Goal: Task Accomplishment & Management: Use online tool/utility

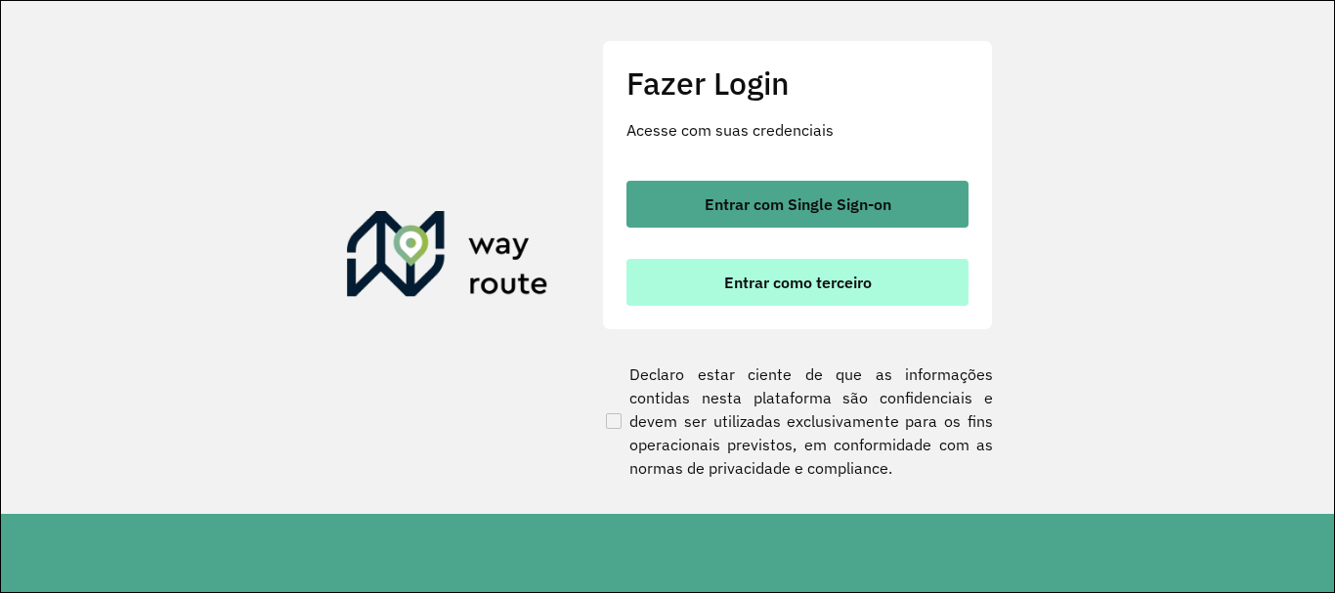
click at [869, 300] on button "Entrar como terceiro" at bounding box center [798, 282] width 342 height 47
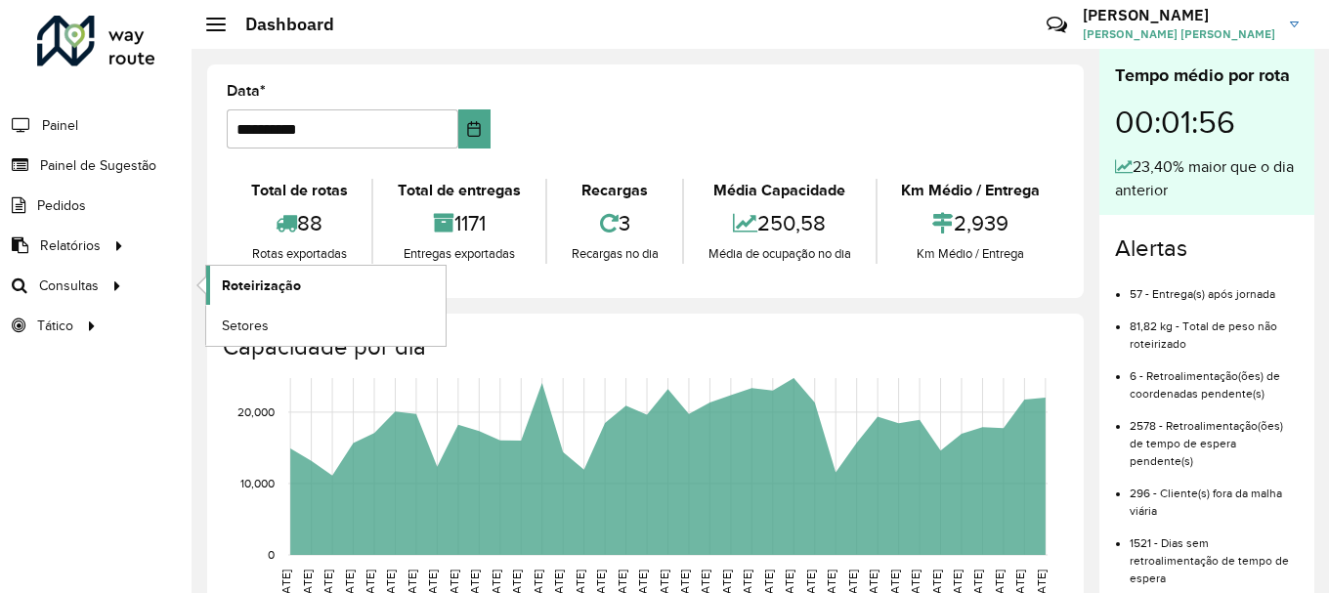
click at [244, 295] on span "Roteirização" at bounding box center [261, 286] width 79 height 21
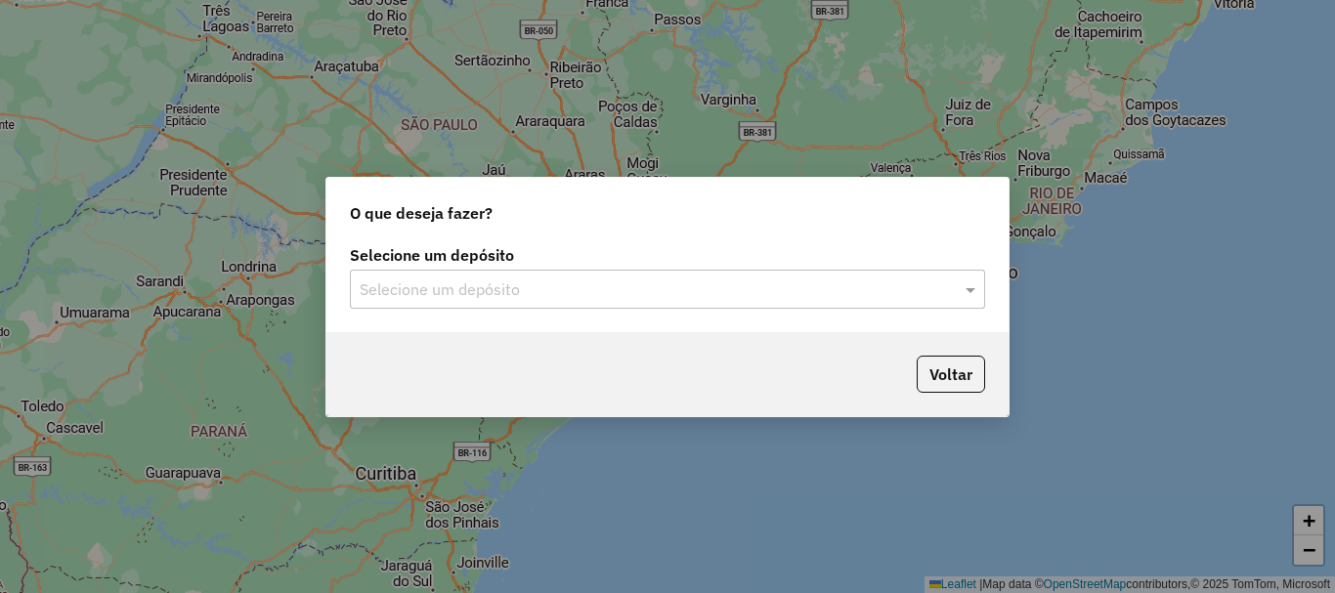
click at [515, 310] on div "Selecione um depósito Selecione um depósito" at bounding box center [667, 286] width 682 height 92
click at [517, 302] on div "Selecione um depósito" at bounding box center [667, 289] width 635 height 39
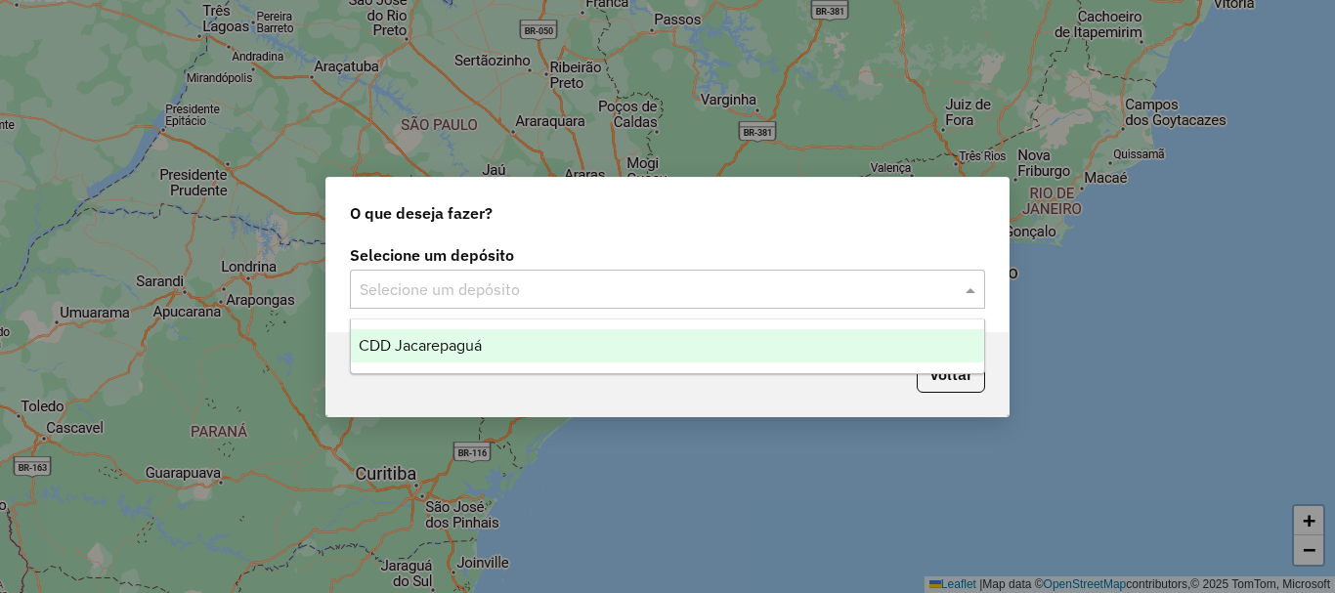
click at [514, 337] on div "CDD Jacarepaguá" at bounding box center [667, 345] width 633 height 33
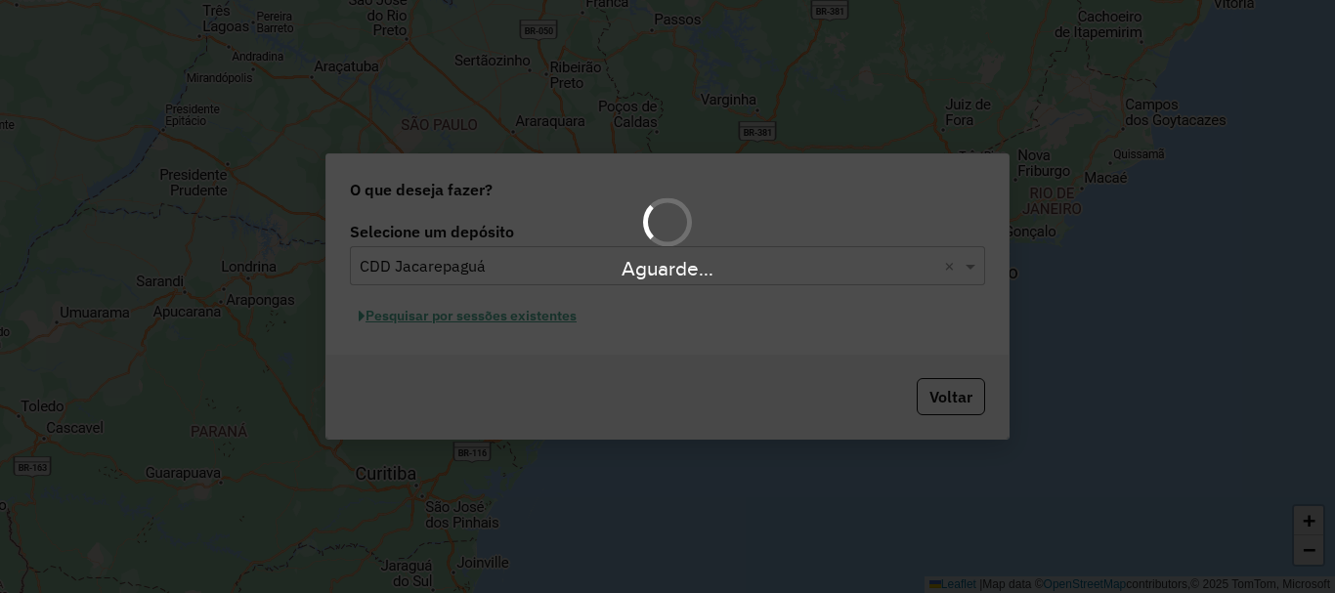
click at [561, 318] on div "Aguarde..." at bounding box center [667, 296] width 1335 height 593
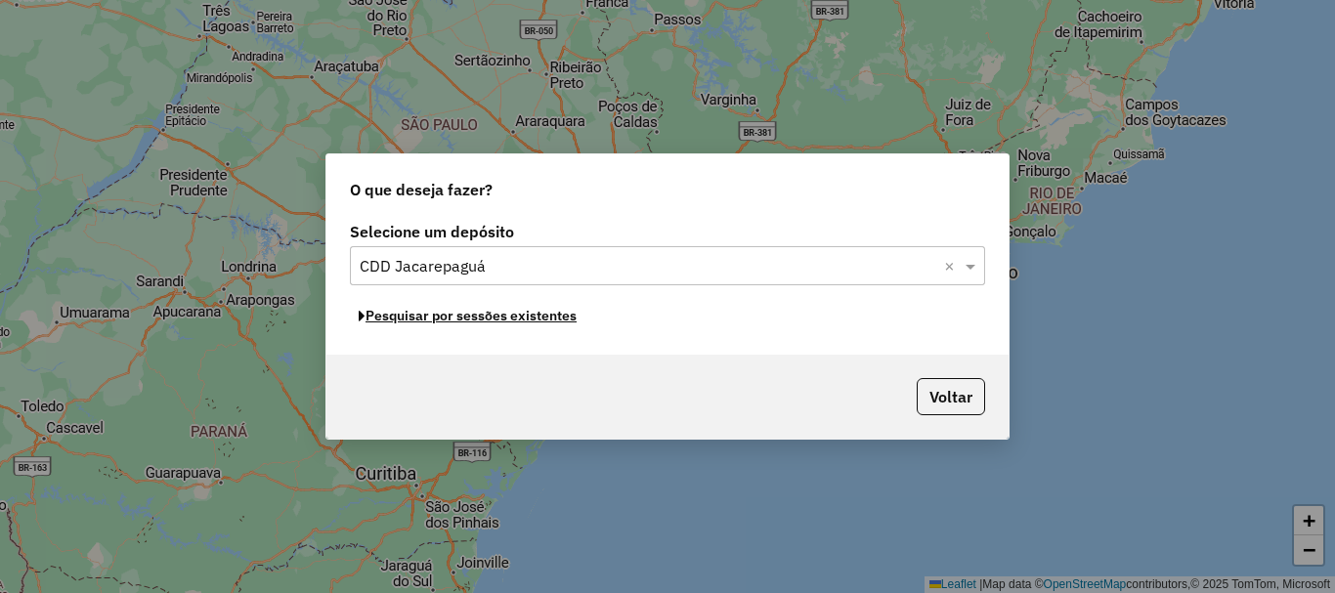
click at [561, 318] on button "Pesquisar por sessões existentes" at bounding box center [468, 316] width 236 height 30
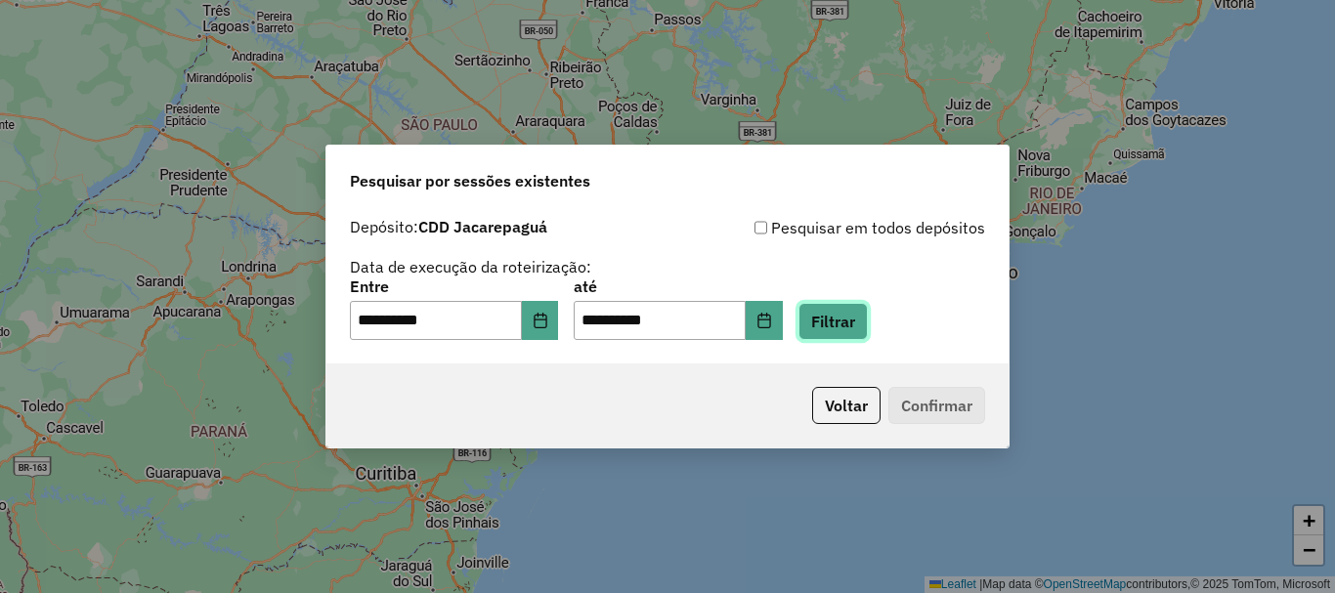
click at [851, 326] on button "Filtrar" at bounding box center [833, 321] width 69 height 37
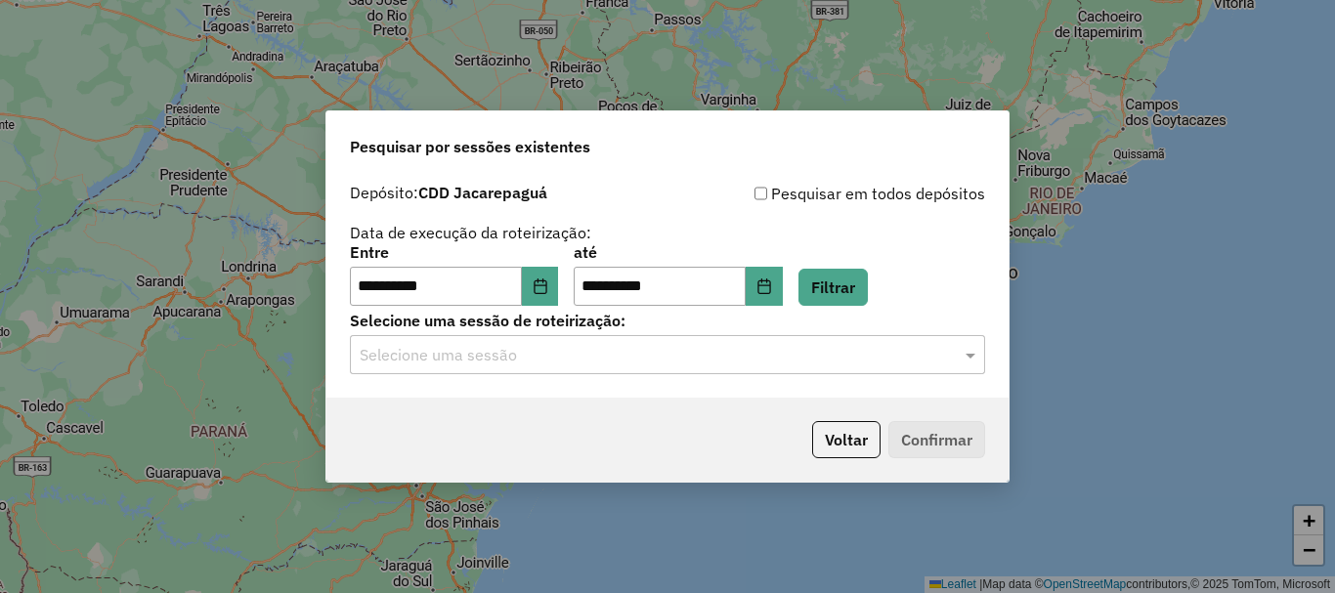
click at [684, 357] on input "text" at bounding box center [648, 355] width 577 height 23
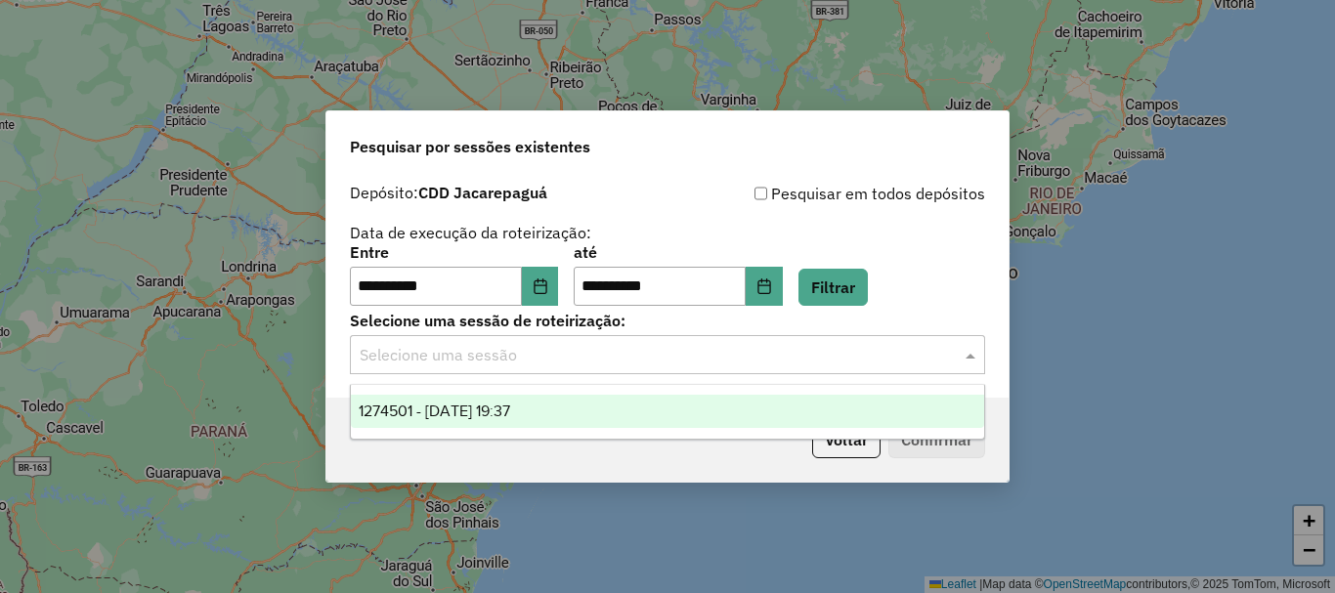
click at [604, 398] on div "1274501 - [DATE] 19:37" at bounding box center [667, 411] width 633 height 33
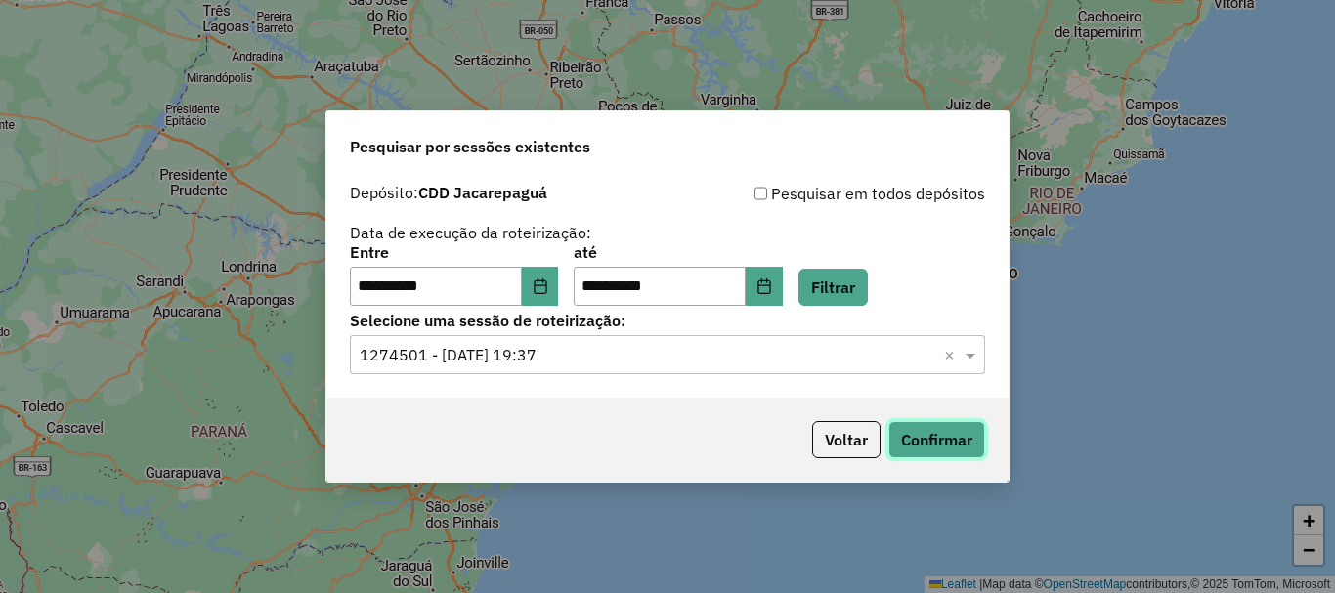
click at [919, 438] on button "Confirmar" at bounding box center [936, 439] width 97 height 37
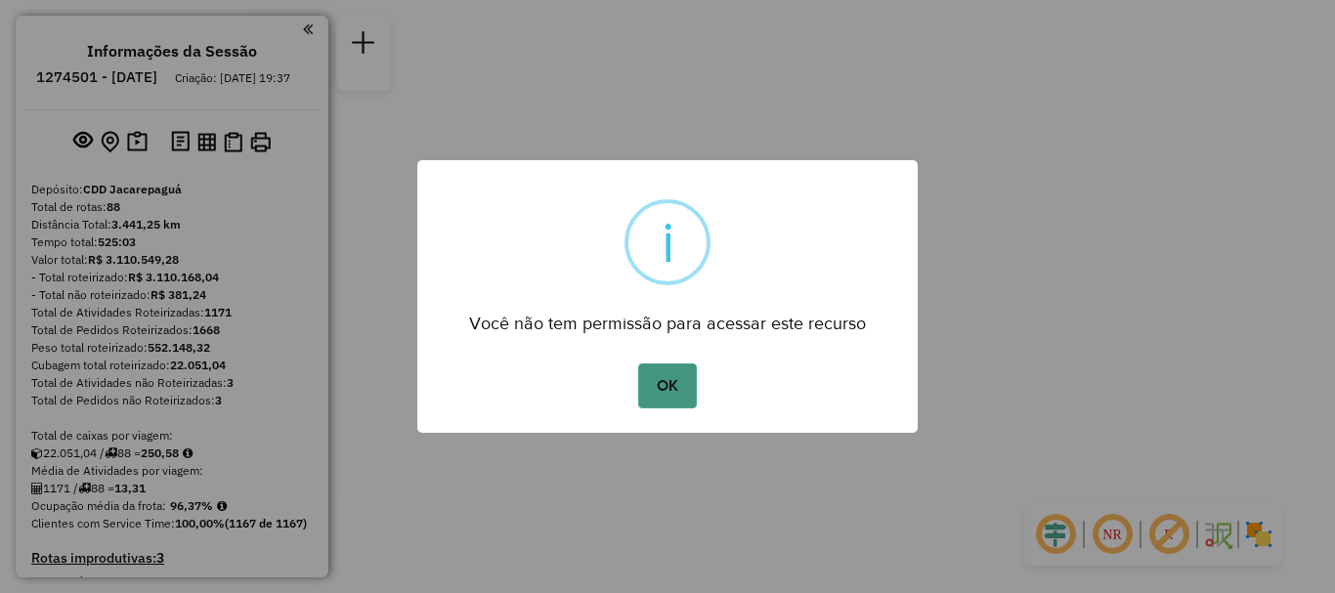
click at [693, 393] on button "OK" at bounding box center [667, 386] width 58 height 45
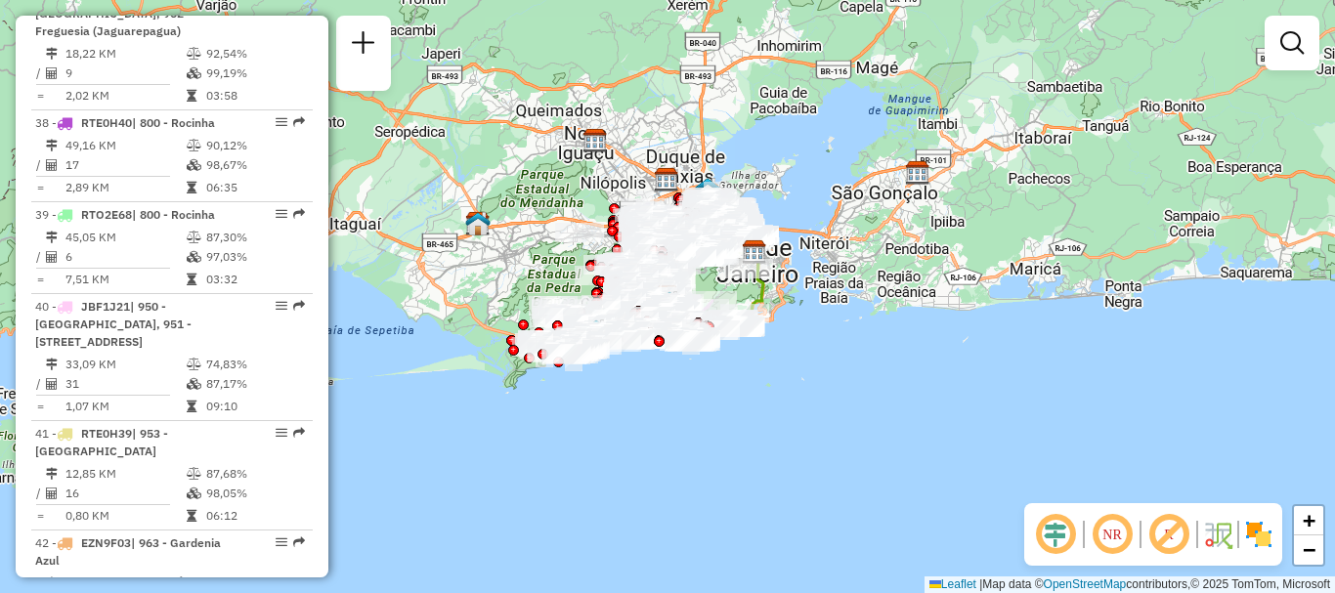
scroll to position [6877, 0]
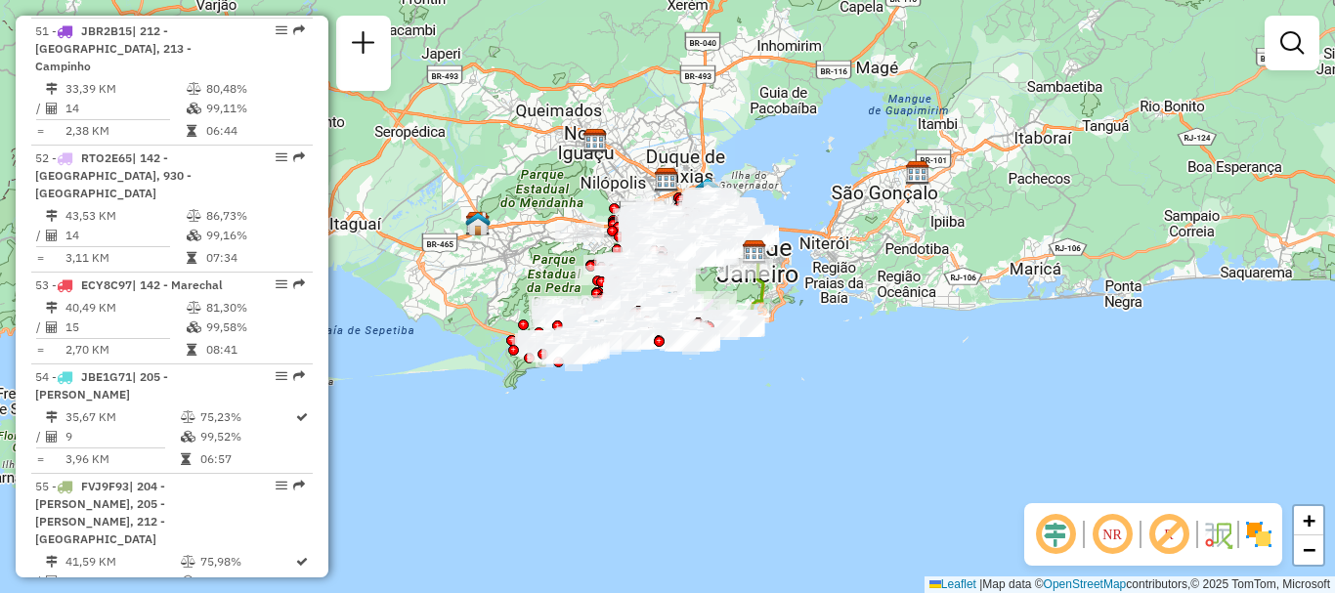
select select "**********"
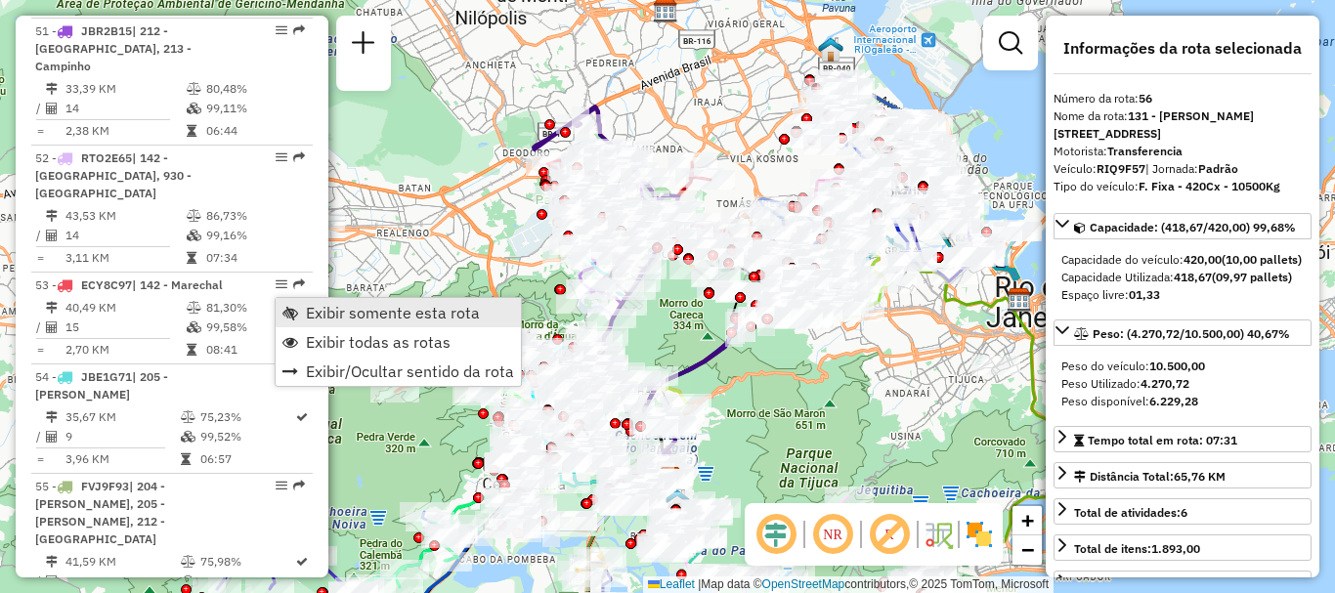
click at [328, 316] on span "Exibir somente esta rota" at bounding box center [393, 313] width 174 height 16
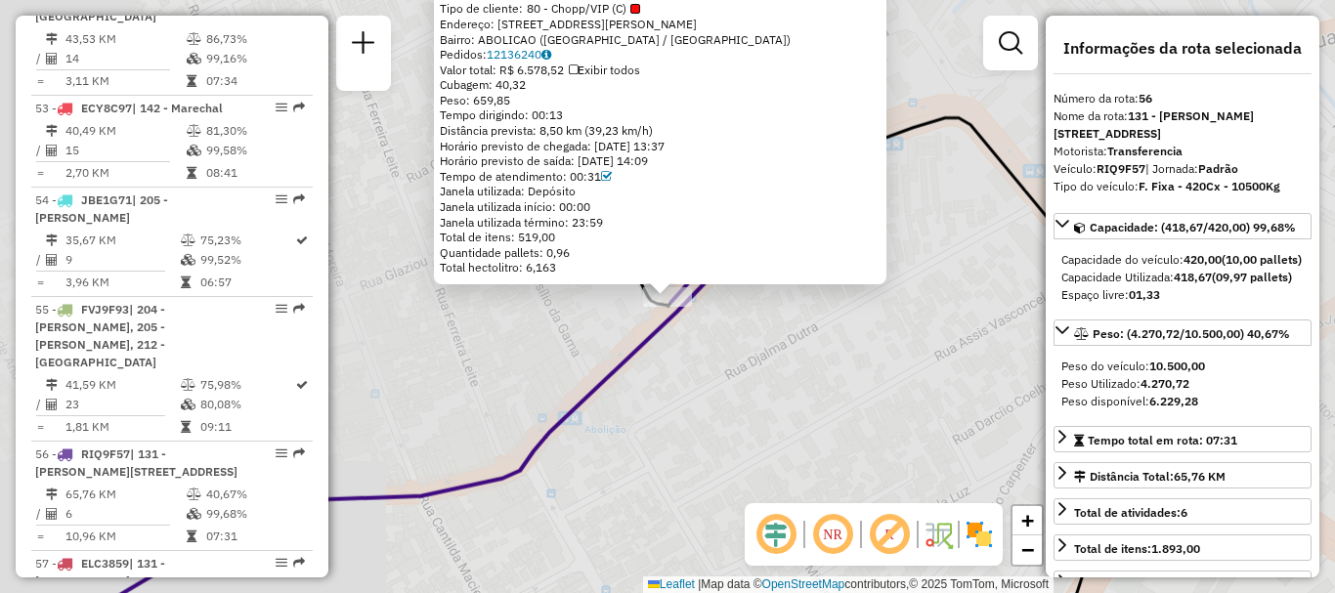
scroll to position [7146, 0]
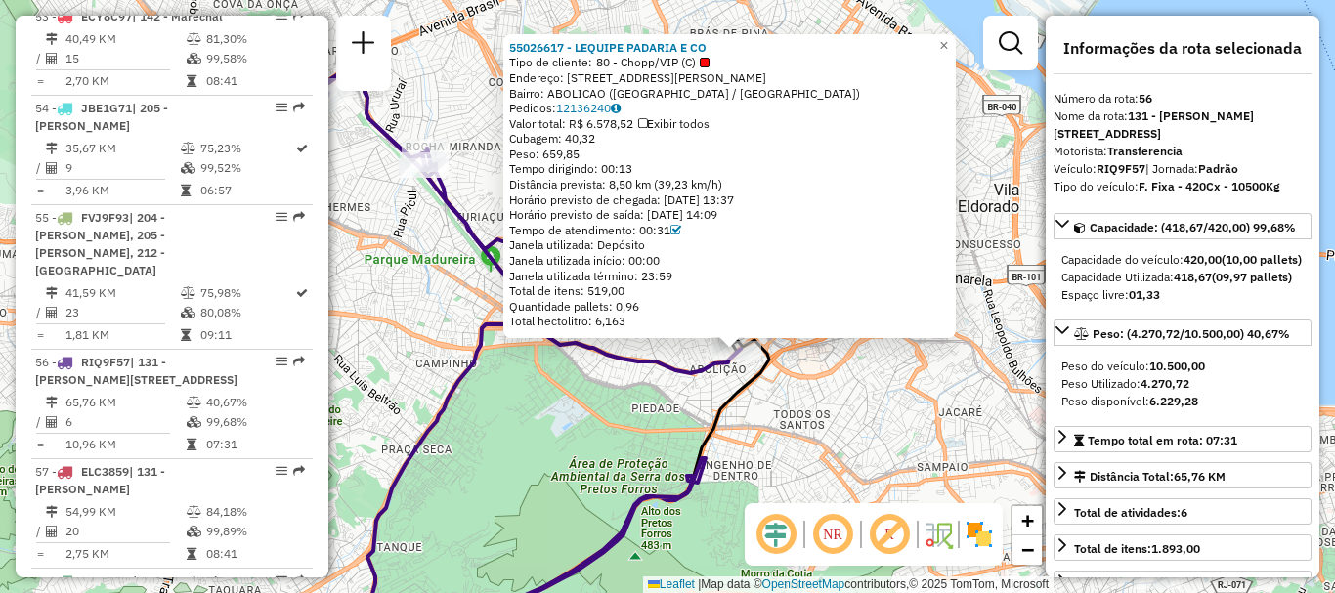
click at [593, 357] on icon at bounding box center [488, 217] width 506 height 314
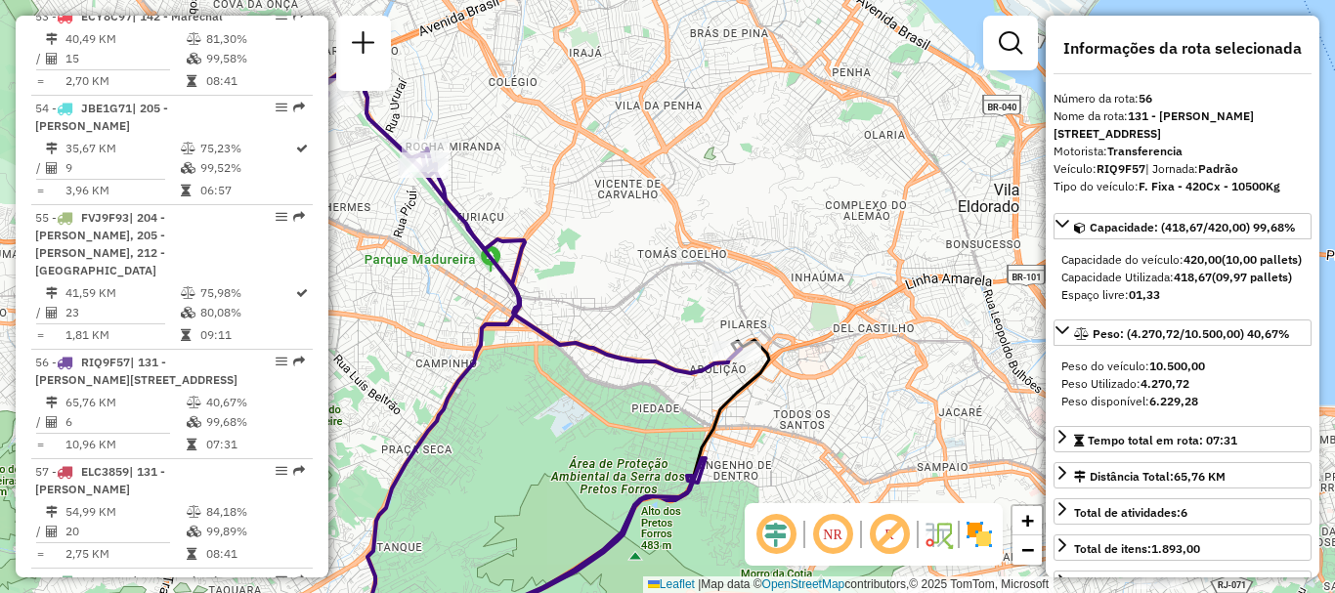
scroll to position [6439, 0]
